Goal: Task Accomplishment & Management: Manage account settings

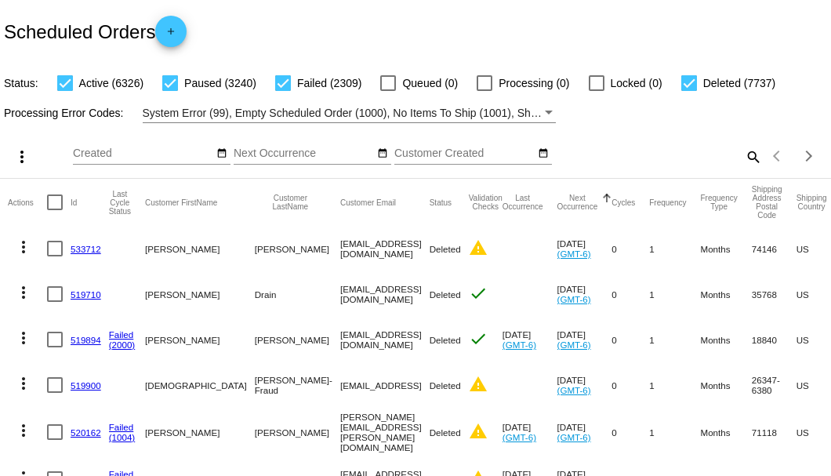
click at [746, 169] on mat-icon "search" at bounding box center [752, 156] width 19 height 24
click at [746, 160] on input "Search" at bounding box center [658, 153] width 207 height 13
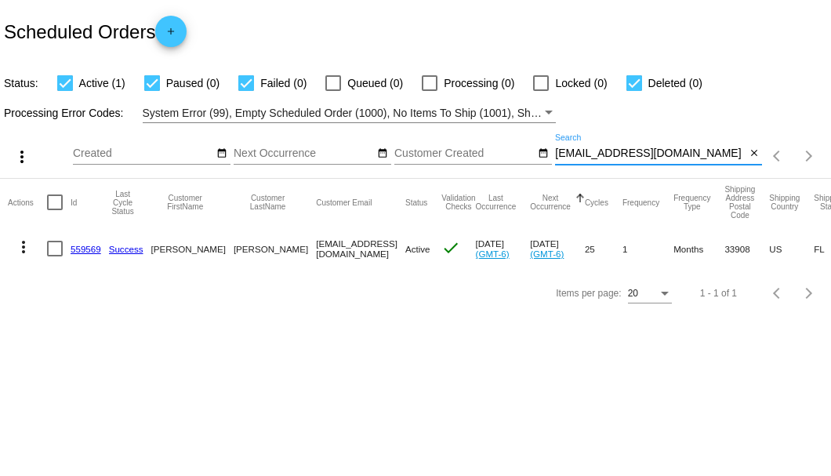
type input "[EMAIL_ADDRESS][DOMAIN_NAME]"
click at [83, 244] on link "559569" at bounding box center [86, 249] width 31 height 10
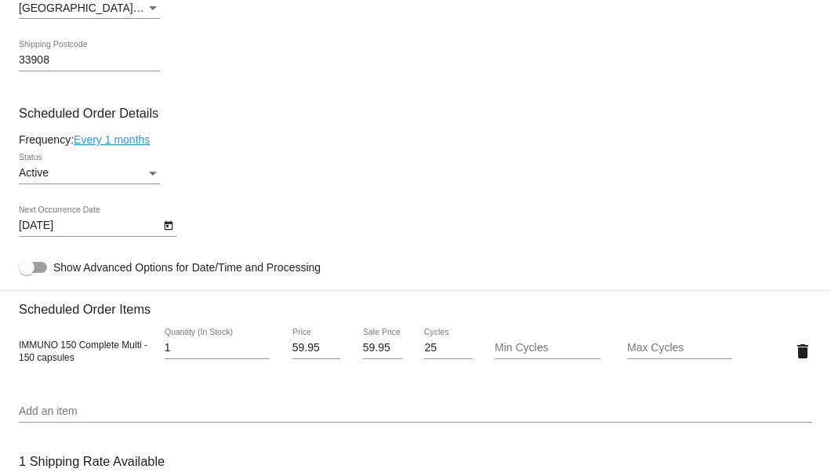
scroll to position [941, 0]
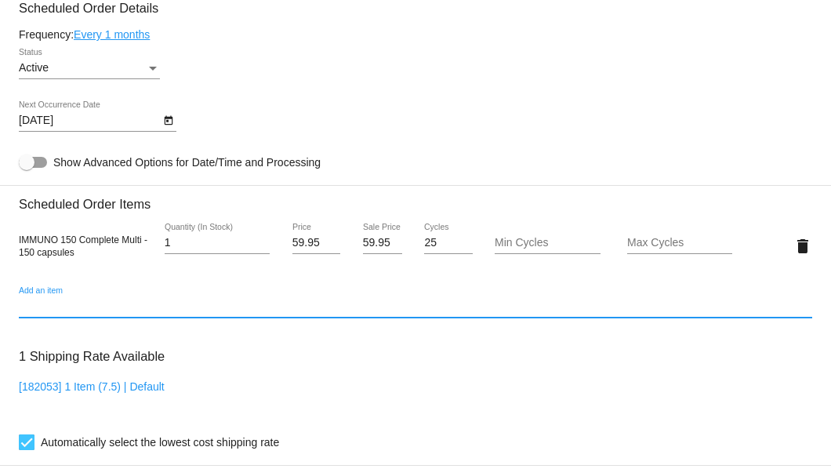
click at [79, 303] on input "Add an item" at bounding box center [416, 306] width 794 height 13
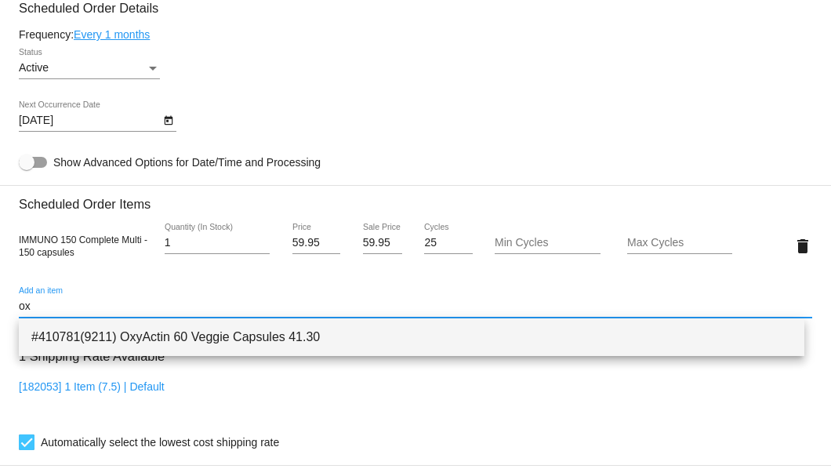
type input "ox"
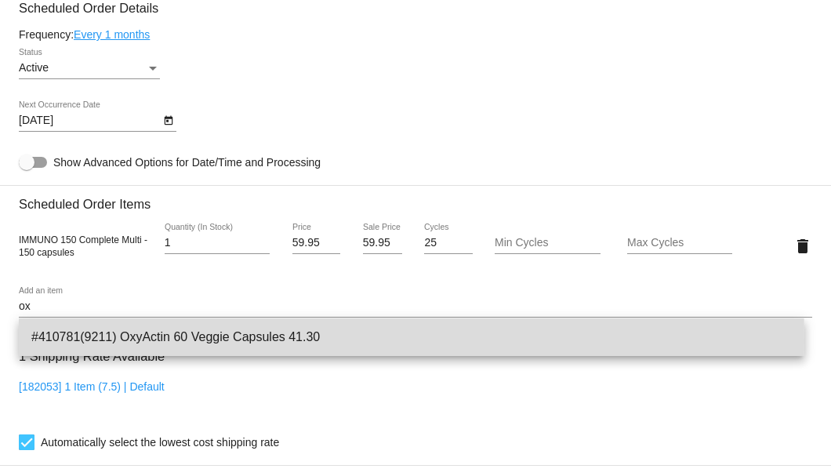
click at [97, 340] on span "#410781(9211) OxyActin 60 Veggie Capsules 41.30" at bounding box center [411, 337] width 761 height 38
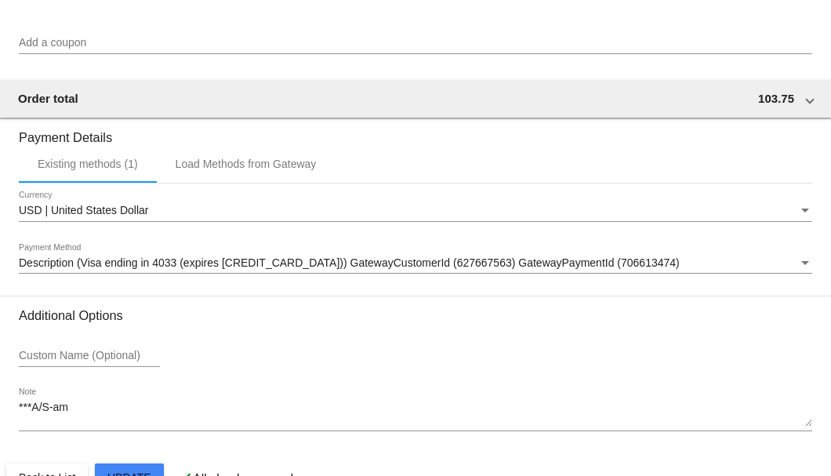
scroll to position [1558, 0]
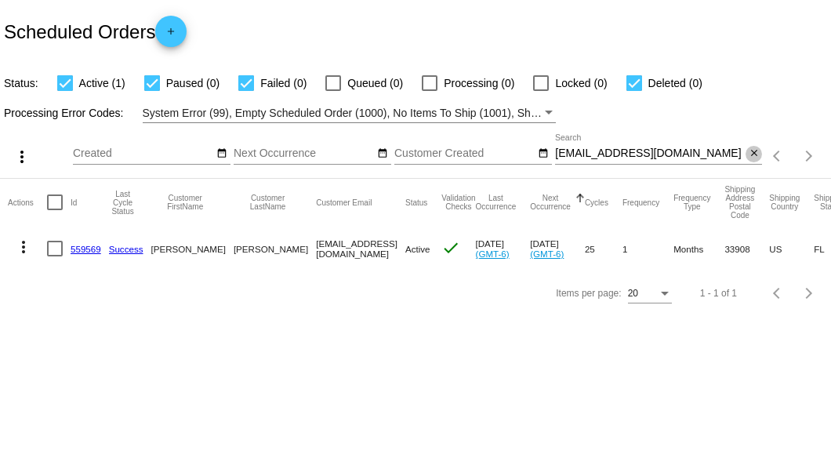
click at [756, 155] on mat-icon "close" at bounding box center [754, 153] width 11 height 13
